Goal: Use online tool/utility: Utilize a website feature to perform a specific function

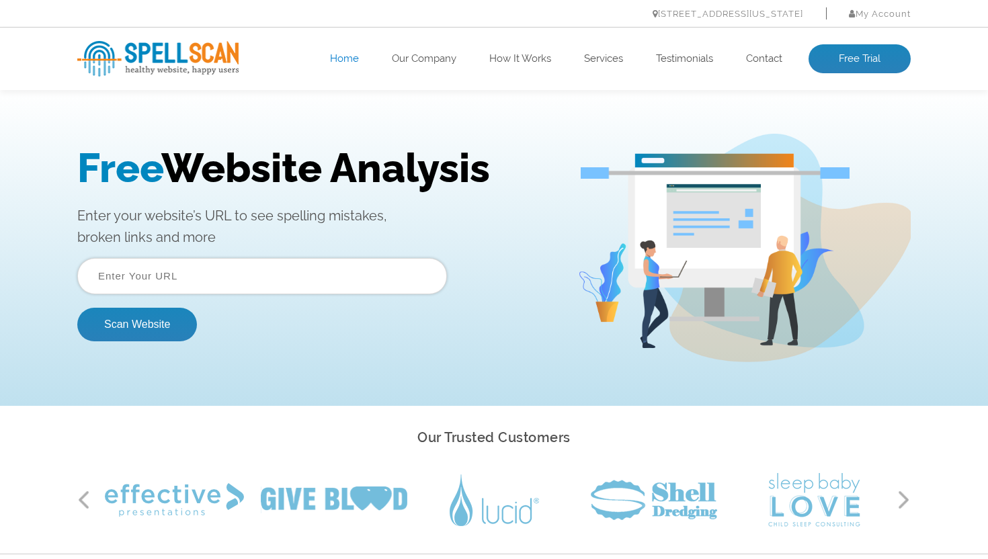
click at [294, 273] on input "text" at bounding box center [262, 276] width 370 height 36
paste input "[URL][DOMAIN_NAME]"
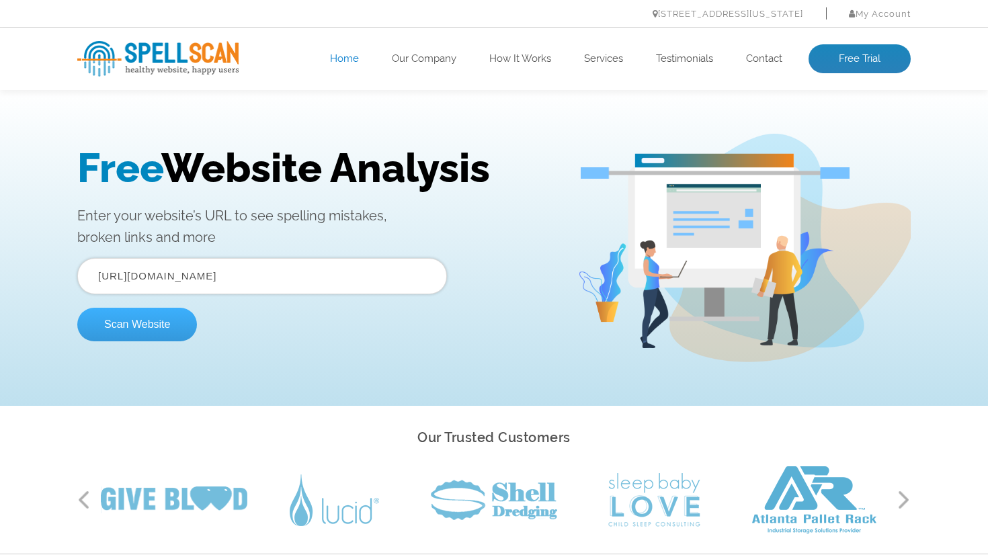
type input "[URL][DOMAIN_NAME]"
click at [99, 325] on button "Scan Website" at bounding box center [137, 325] width 120 height 34
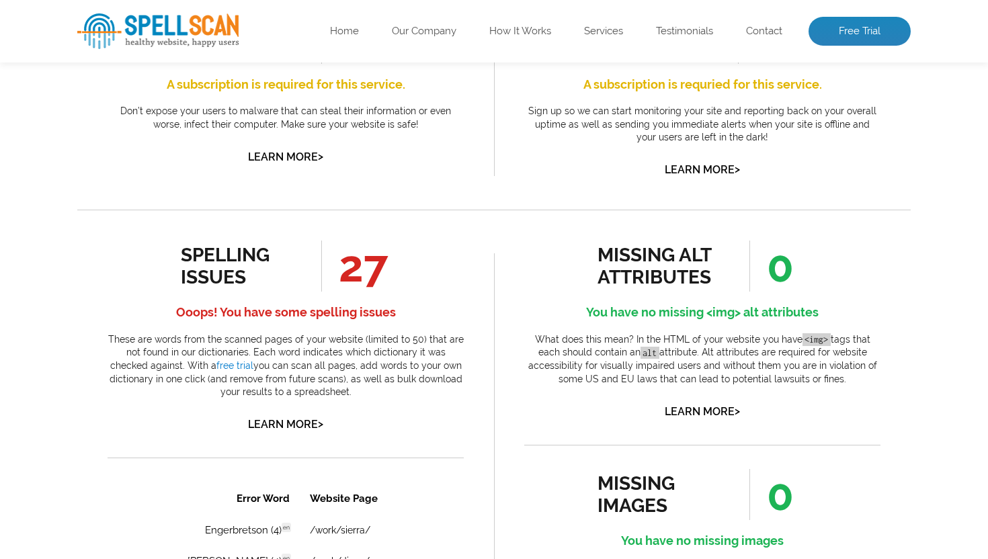
scroll to position [587, 0]
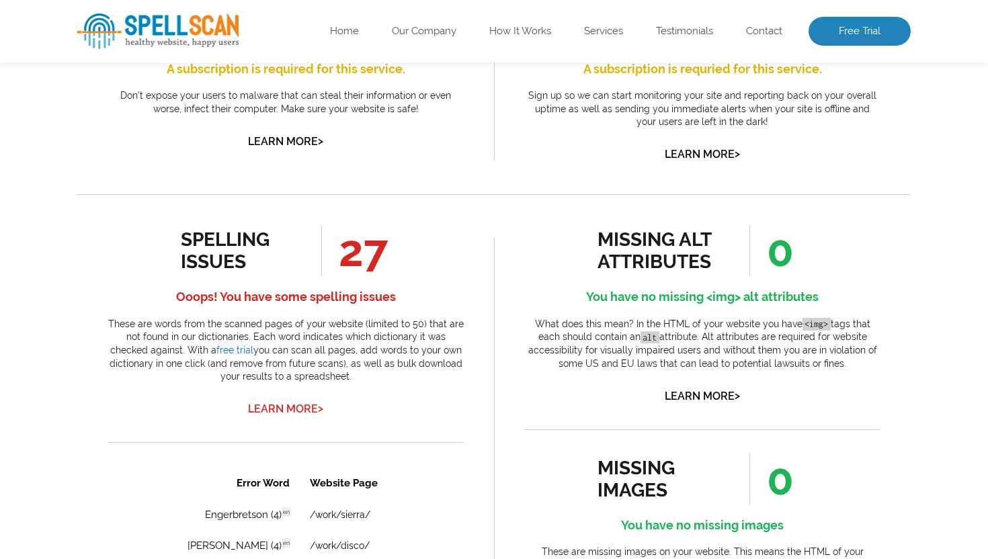
click at [302, 406] on link "Learn More >" at bounding box center [285, 409] width 75 height 13
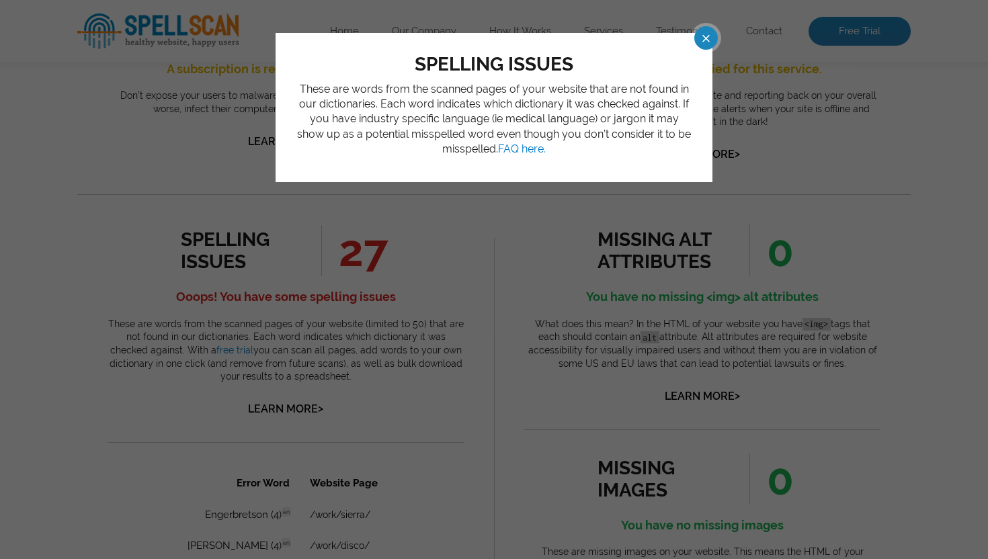
click at [706, 37] on span at bounding box center [694, 38] width 24 height 24
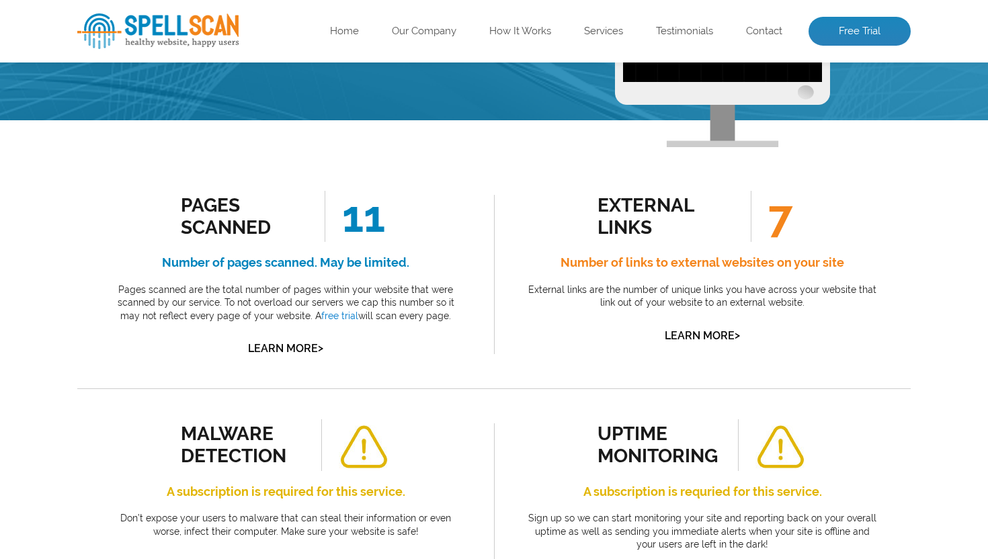
scroll to position [0, 0]
